Goal: Navigation & Orientation: Find specific page/section

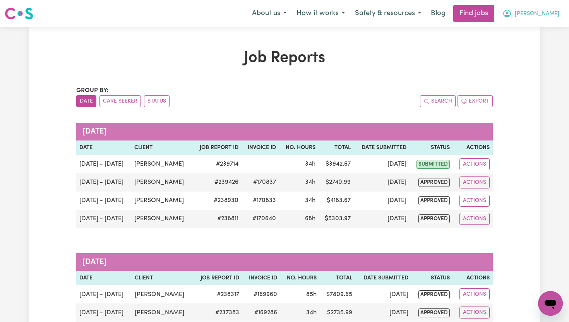
click at [554, 15] on span "[PERSON_NAME]" at bounding box center [537, 14] width 45 height 9
click at [534, 43] on link "My Dashboard" at bounding box center [533, 44] width 61 height 15
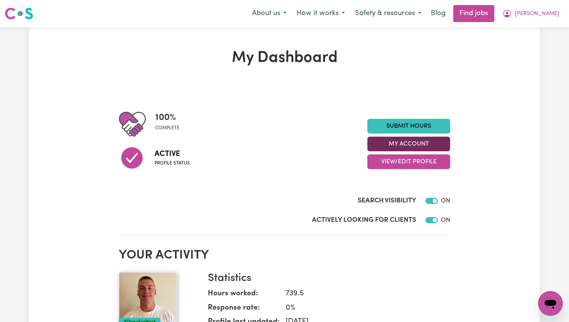
click at [419, 144] on button "My Account" at bounding box center [408, 144] width 83 height 15
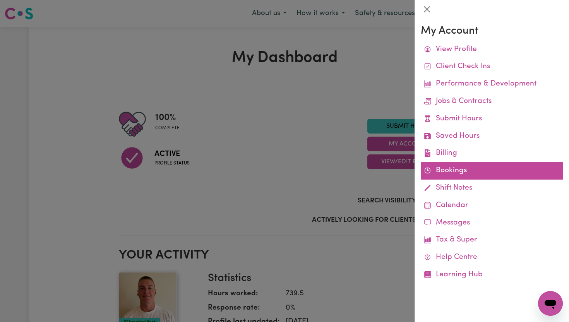
click at [448, 167] on link "Bookings" at bounding box center [492, 170] width 142 height 17
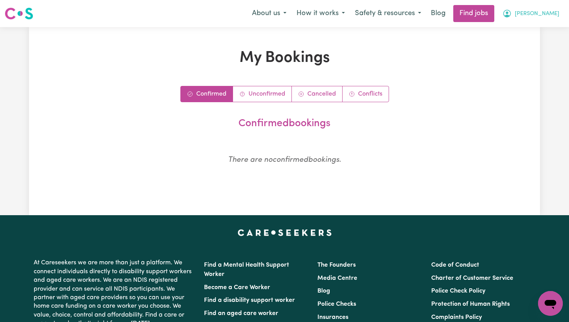
click at [551, 15] on span "[PERSON_NAME]" at bounding box center [537, 14] width 45 height 9
click at [539, 44] on link "My Dashboard" at bounding box center [533, 44] width 61 height 15
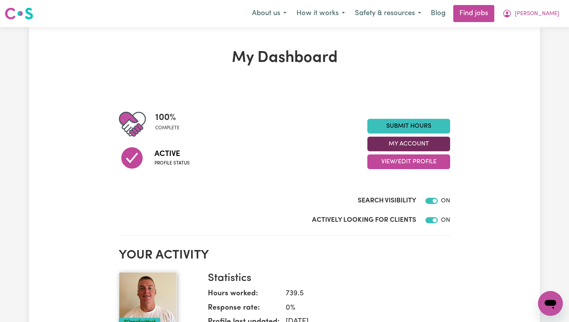
click at [427, 142] on button "My Account" at bounding box center [408, 144] width 83 height 15
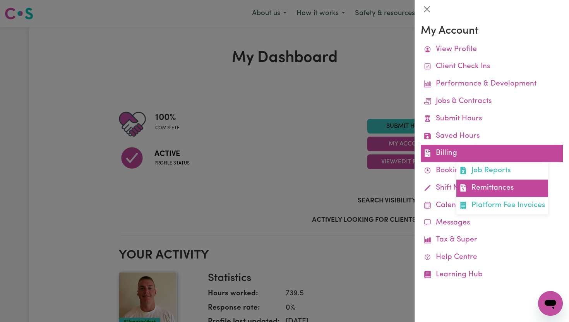
click at [479, 188] on link "Remittances" at bounding box center [502, 188] width 92 height 17
